Goal: Task Accomplishment & Management: Complete application form

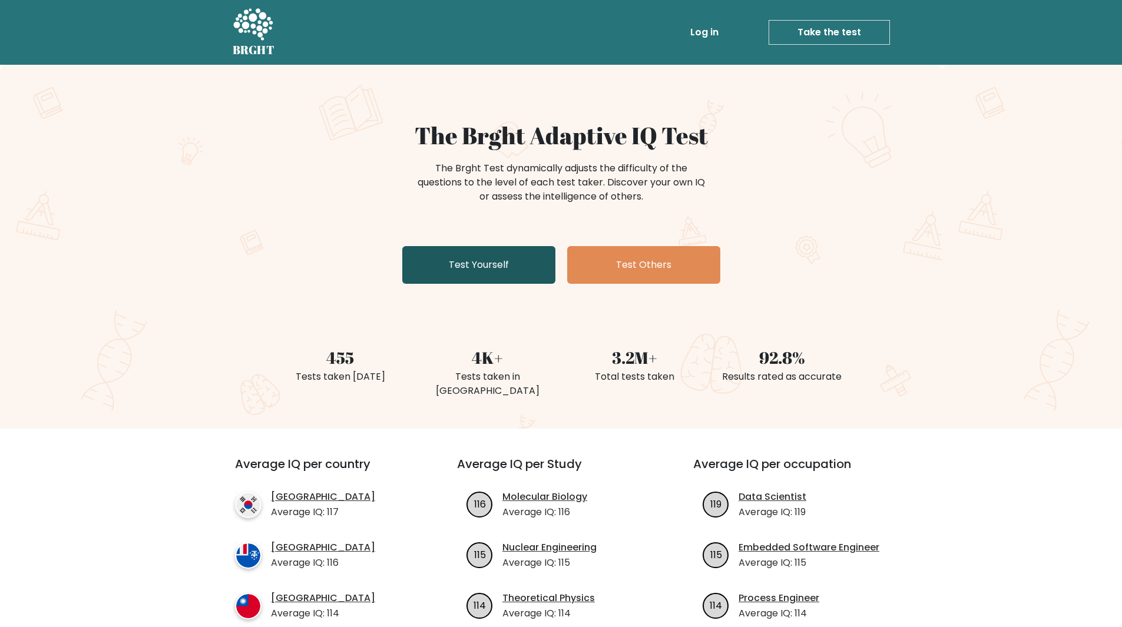
click at [532, 267] on link "Test Yourself" at bounding box center [478, 265] width 153 height 38
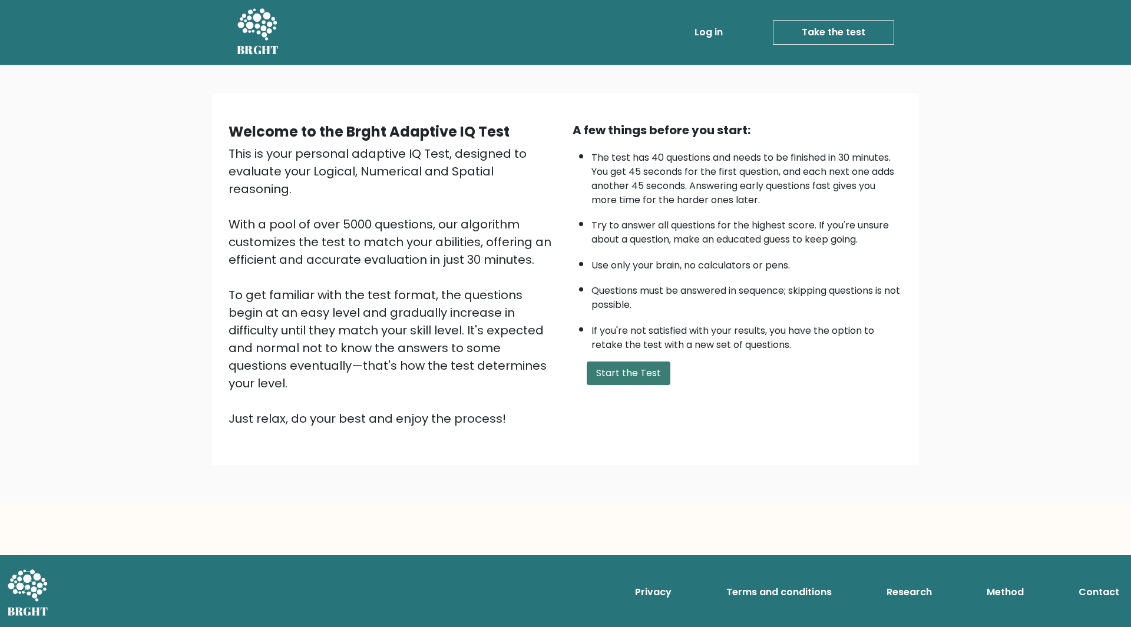
click at [639, 371] on button "Start the Test" at bounding box center [629, 374] width 84 height 24
click at [645, 377] on button "Start the Test" at bounding box center [629, 374] width 84 height 24
click at [633, 381] on button "Start the Test" at bounding box center [629, 374] width 84 height 24
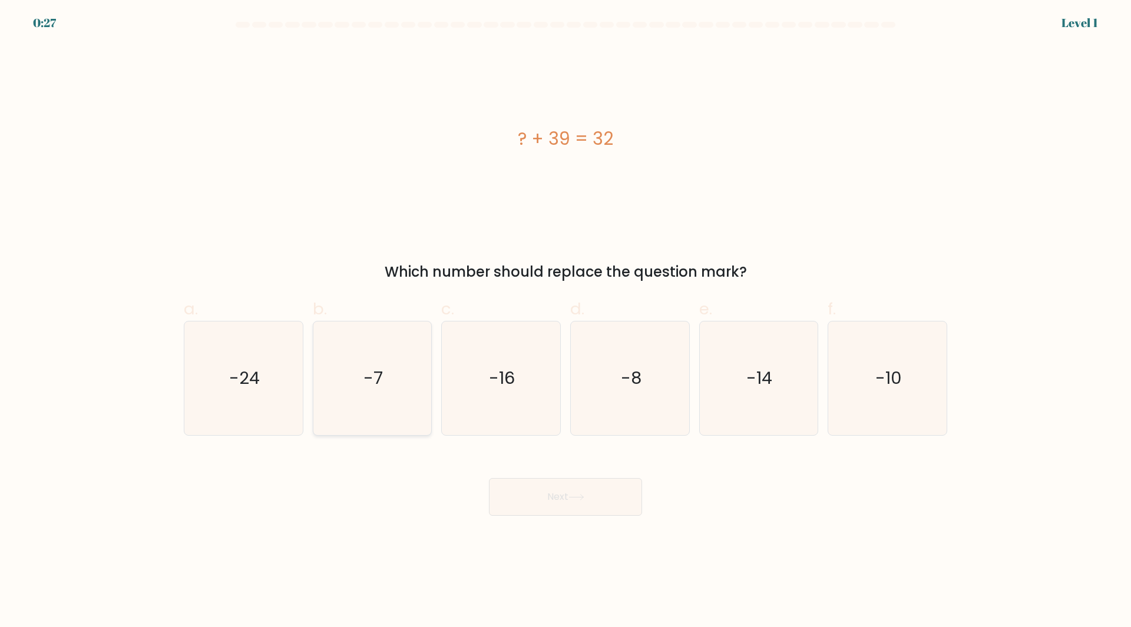
click at [405, 405] on icon "-7" at bounding box center [372, 379] width 114 height 114
click at [566, 322] on input "b. -7" at bounding box center [566, 318] width 1 height 8
radio input "true"
click at [581, 503] on button "Next" at bounding box center [565, 497] width 153 height 38
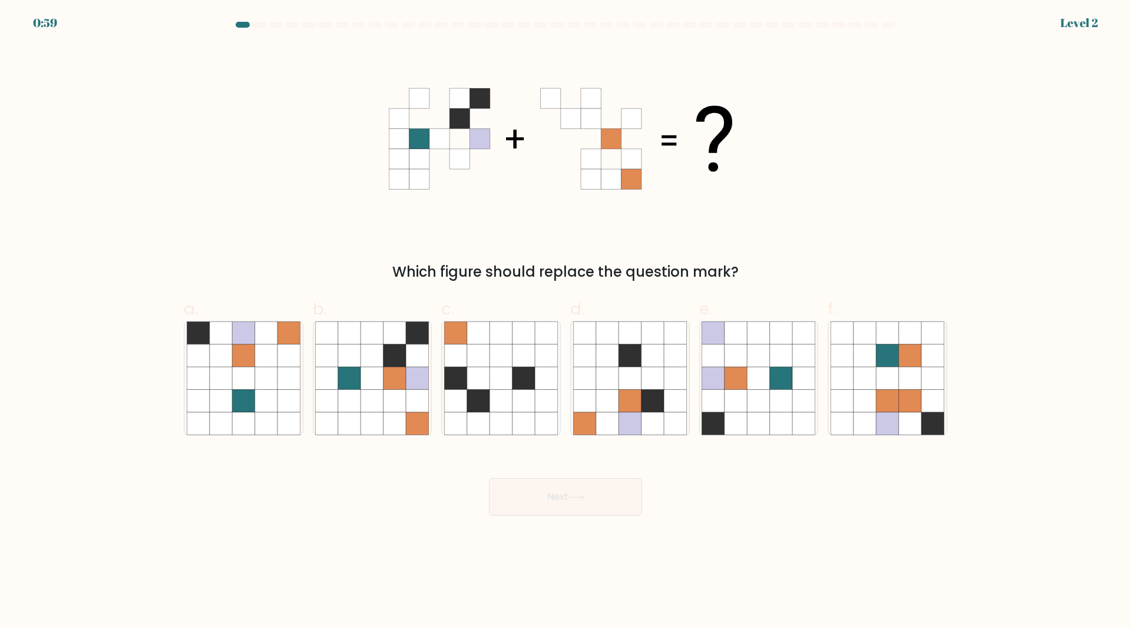
click at [368, 436] on form at bounding box center [565, 269] width 1131 height 494
click at [381, 424] on icon at bounding box center [372, 423] width 22 height 22
click at [566, 322] on input "b." at bounding box center [566, 318] width 1 height 8
radio input "true"
click at [520, 489] on button "Next" at bounding box center [565, 497] width 153 height 38
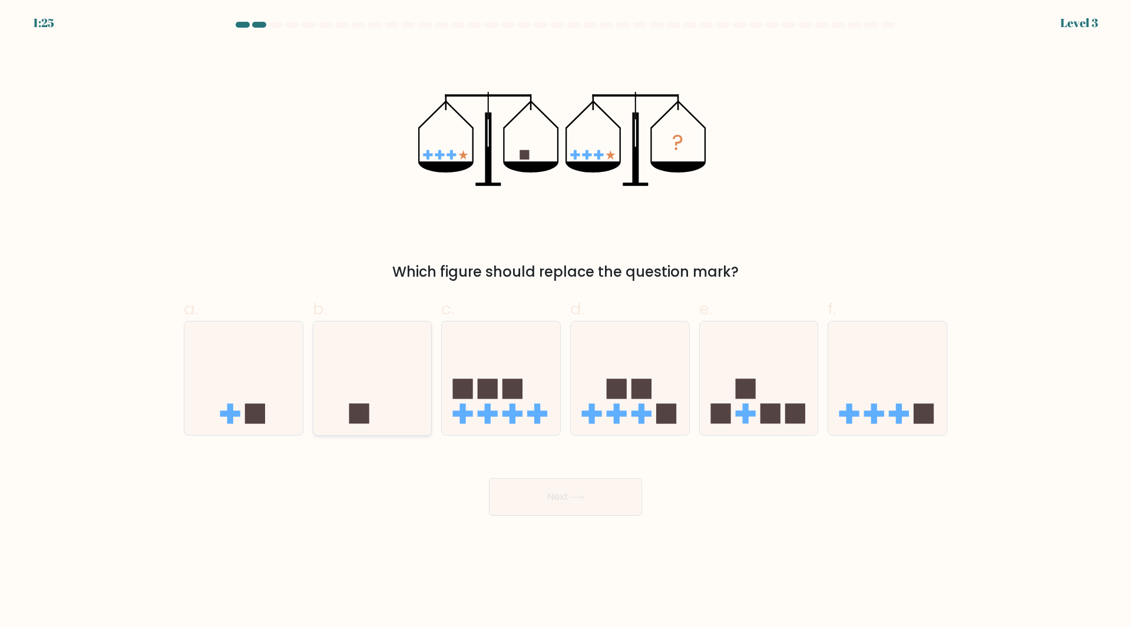
click at [375, 370] on icon at bounding box center [372, 378] width 118 height 98
click at [566, 322] on input "b." at bounding box center [566, 318] width 1 height 8
radio input "true"
click at [589, 507] on button "Next" at bounding box center [565, 497] width 153 height 38
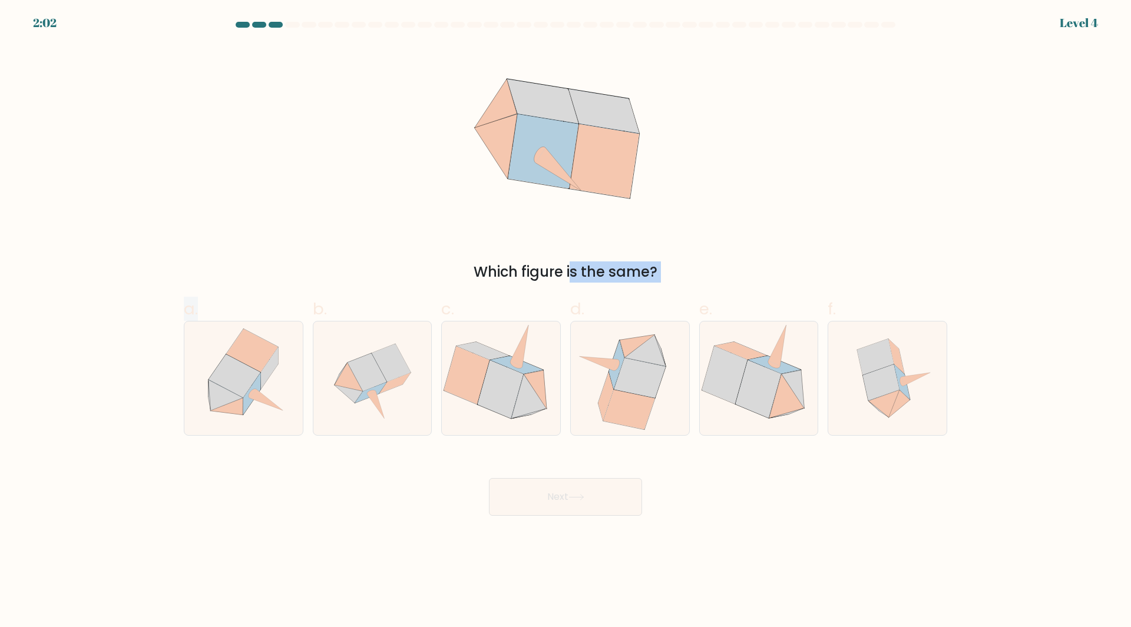
drag, startPoint x: 285, startPoint y: 365, endPoint x: 432, endPoint y: 260, distance: 180.8
click at [432, 260] on form at bounding box center [565, 269] width 1131 height 494
click at [474, 210] on icon at bounding box center [565, 139] width 214 height 189
click at [518, 413] on icon at bounding box center [528, 396] width 35 height 44
click at [566, 322] on input "c." at bounding box center [566, 318] width 1 height 8
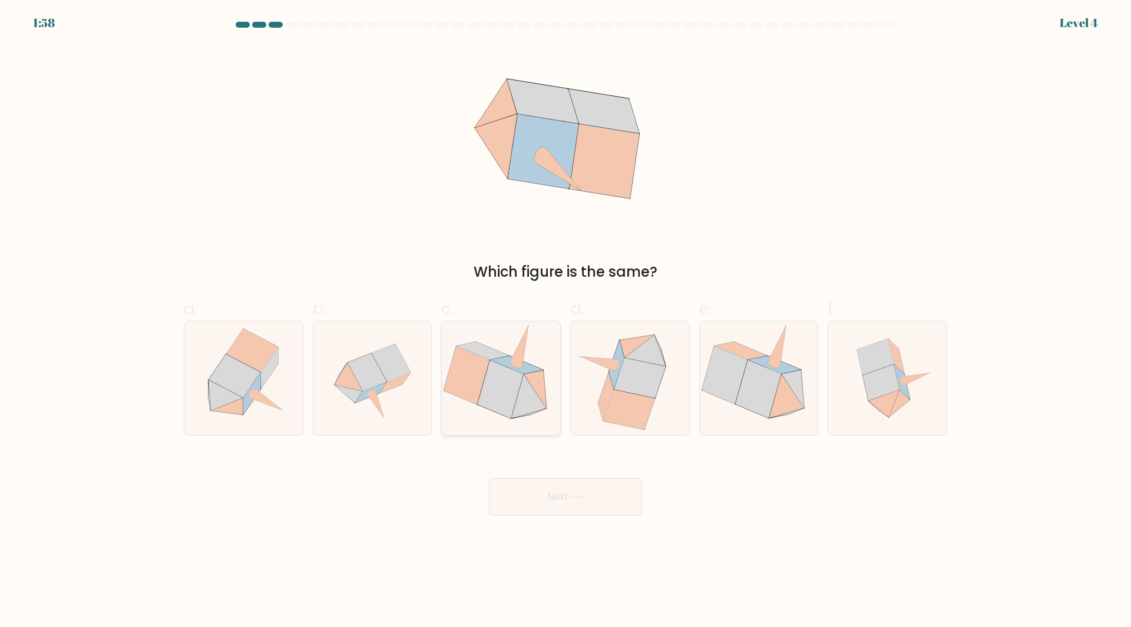
radio input "true"
click at [652, 389] on icon at bounding box center [639, 378] width 51 height 40
click at [566, 322] on input "d." at bounding box center [566, 318] width 1 height 8
radio input "true"
click at [882, 375] on icon at bounding box center [881, 383] width 37 height 36
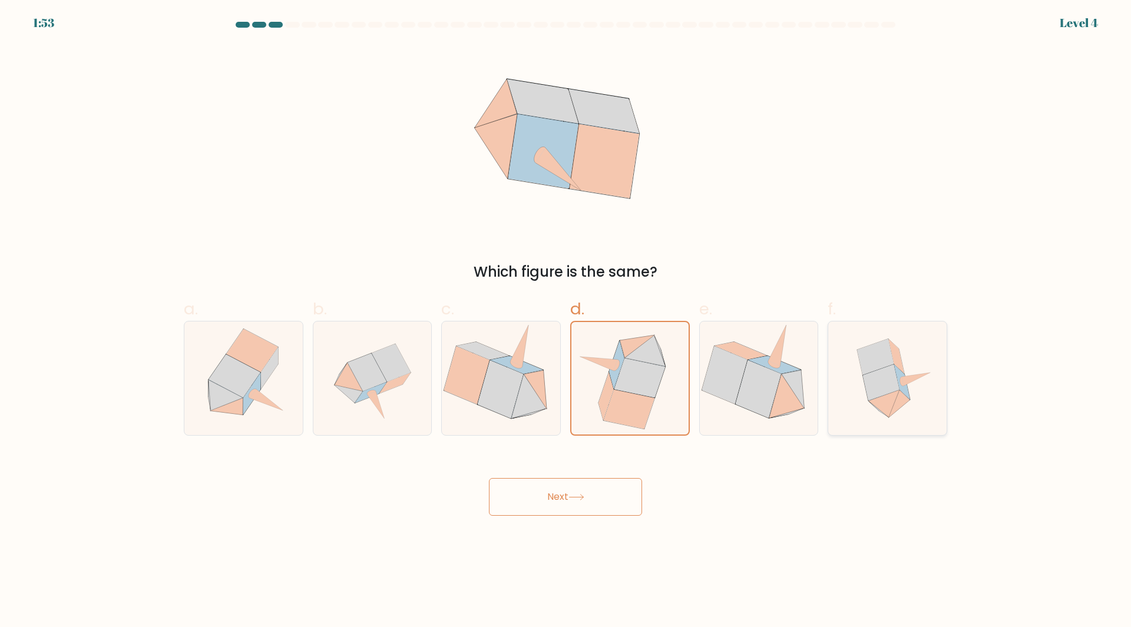
click at [566, 322] on input "f." at bounding box center [566, 318] width 1 height 8
radio input "true"
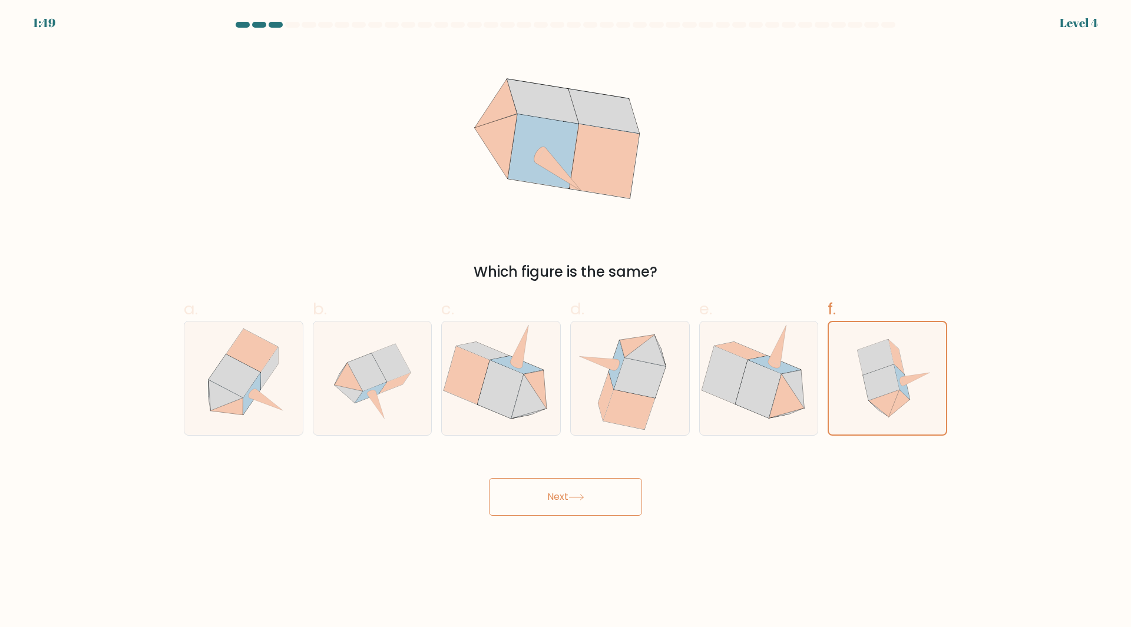
click at [593, 498] on button "Next" at bounding box center [565, 497] width 153 height 38
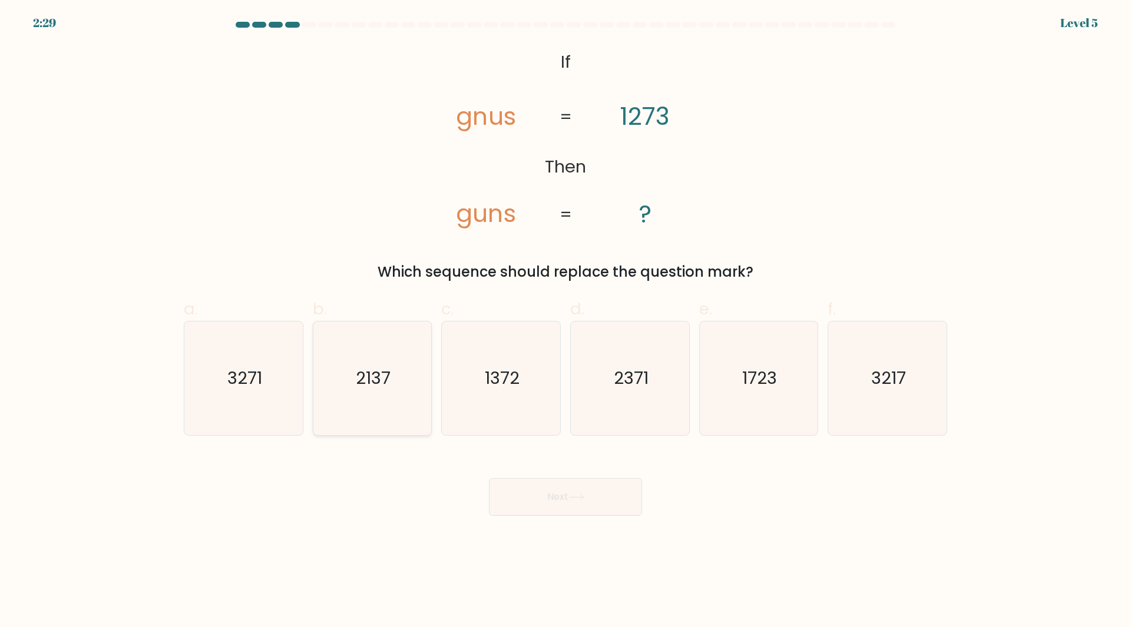
click at [418, 372] on icon "2137" at bounding box center [372, 379] width 114 height 114
click at [566, 322] on input "b. 2137" at bounding box center [566, 318] width 1 height 8
radio input "true"
